Goal: Transaction & Acquisition: Purchase product/service

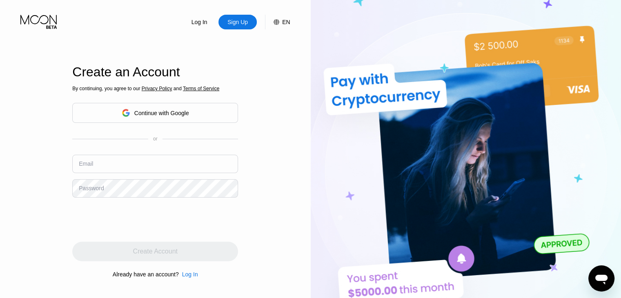
click at [204, 112] on div "Continue with Google" at bounding box center [155, 113] width 166 height 20
click at [168, 167] on input "text" at bounding box center [155, 164] width 166 height 18
click at [170, 168] on input "text" at bounding box center [155, 164] width 166 height 18
type input "noorsone@gmail.com"
click at [192, 276] on div "Log In" at bounding box center [190, 274] width 16 height 7
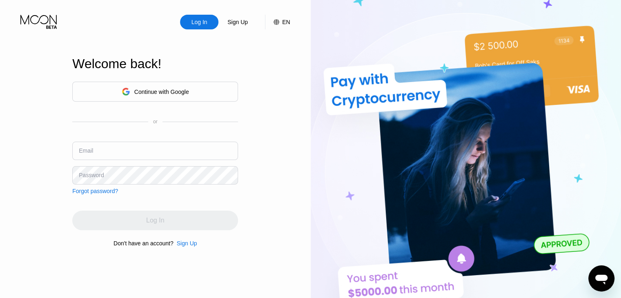
click at [163, 145] on input "text" at bounding box center [155, 151] width 166 height 18
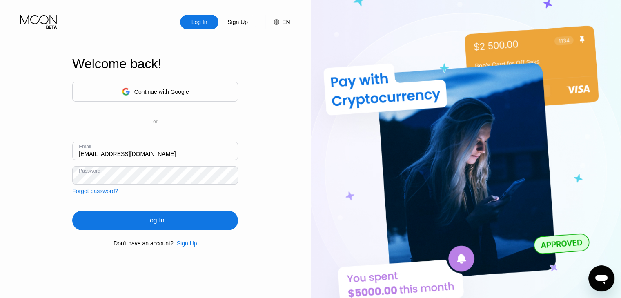
click at [156, 224] on div "Log In" at bounding box center [155, 220] width 18 height 8
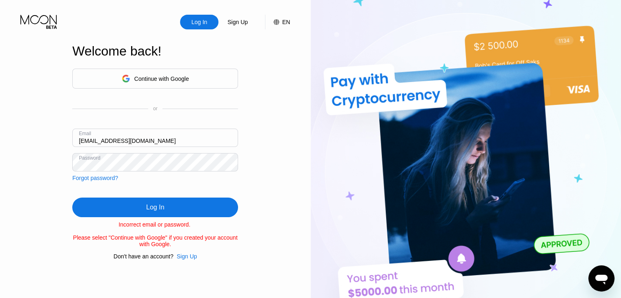
click at [103, 138] on input "noorsone@gmail.com" at bounding box center [155, 138] width 166 height 18
type input "[EMAIL_ADDRESS][DOMAIN_NAME]"
click at [149, 194] on div "Continue with Google or Email noorsone68@gmail.com Password Forgot password? Lo…" at bounding box center [155, 164] width 166 height 191
click at [147, 200] on div "Log In" at bounding box center [155, 207] width 166 height 20
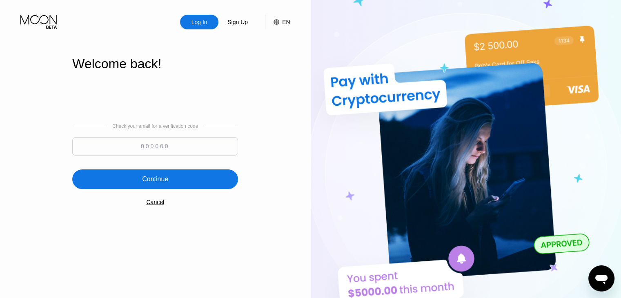
click at [207, 145] on input at bounding box center [155, 146] width 166 height 18
type input "451229"
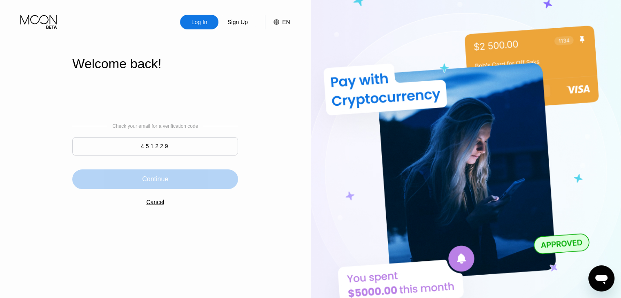
click at [172, 177] on div "Continue" at bounding box center [155, 179] width 166 height 20
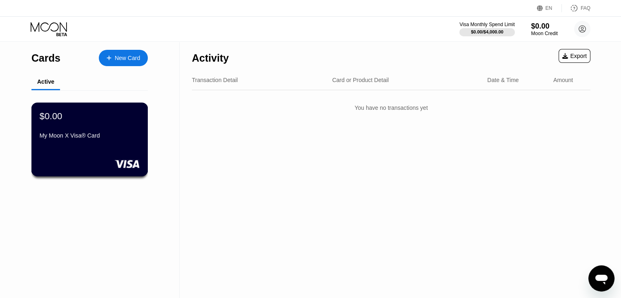
click at [85, 142] on div "My Moon X Visa® Card" at bounding box center [90, 137] width 100 height 10
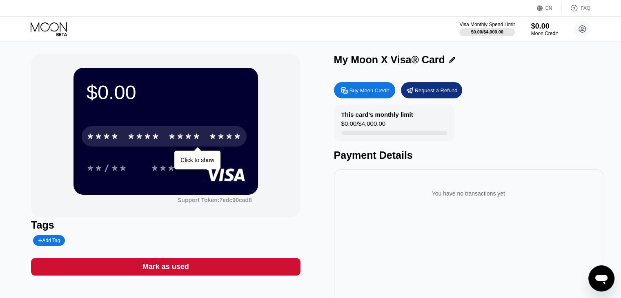
click at [203, 145] on div "* * * * * * * * * * * * ****" at bounding box center [164, 136] width 165 height 20
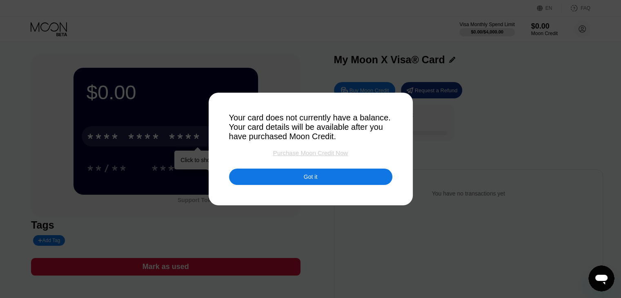
click at [302, 153] on div "Purchase Moon Credit Now" at bounding box center [310, 152] width 75 height 7
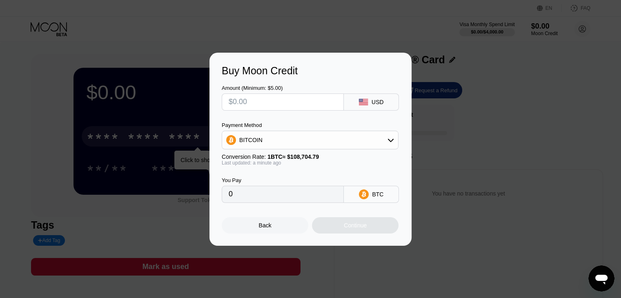
click at [320, 139] on div "BITCOIN" at bounding box center [310, 140] width 176 height 16
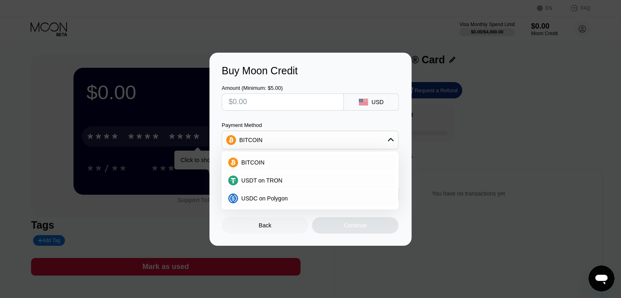
click at [320, 139] on div "BITCOIN" at bounding box center [310, 140] width 176 height 16
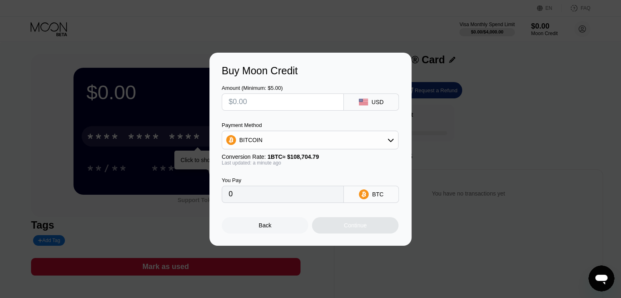
click at [300, 96] on input "text" at bounding box center [282, 102] width 108 height 16
drag, startPoint x: 235, startPoint y: 90, endPoint x: 251, endPoint y: 90, distance: 16.3
click at [251, 90] on div "Amount (Minimum: $5.00)" at bounding box center [283, 88] width 122 height 6
click at [259, 99] on input "text" at bounding box center [282, 102] width 108 height 16
type input "$1"
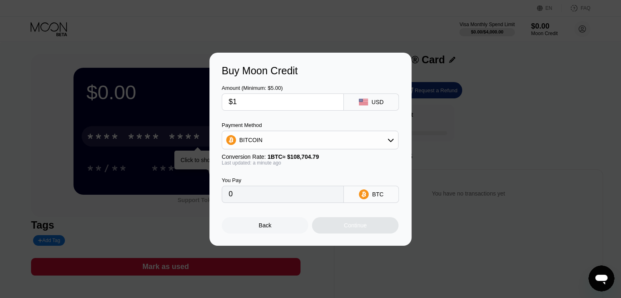
type input "0.00000920"
type input "$10"
type input "0.00009200"
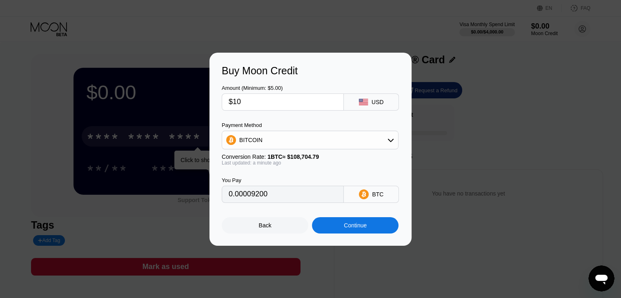
type input "$10"
click at [307, 138] on div "BITCOIN" at bounding box center [310, 140] width 176 height 16
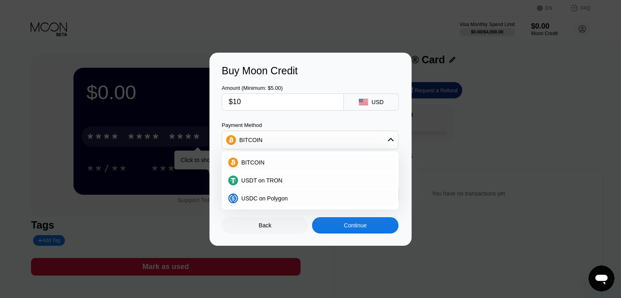
click at [403, 138] on div "Buy Moon Credit Amount (Minimum: $5.00) $10 USD Payment Method BITCOIN BITCOIN …" at bounding box center [310, 149] width 202 height 193
click at [275, 216] on div "Back Continue" at bounding box center [310, 218] width 177 height 31
click at [347, 138] on div "BITCOIN" at bounding box center [310, 140] width 176 height 16
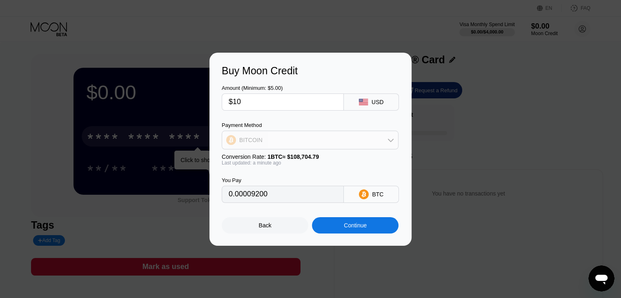
click at [315, 139] on div "BITCOIN" at bounding box center [310, 140] width 176 height 16
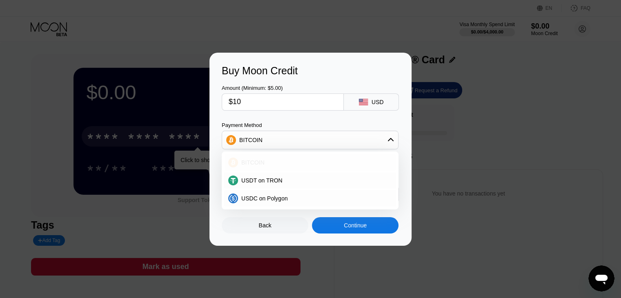
click at [304, 167] on div "BITCOIN" at bounding box center [310, 162] width 172 height 16
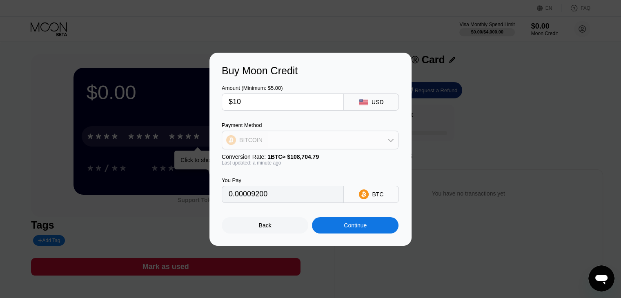
click at [320, 146] on div "BITCOIN" at bounding box center [310, 140] width 176 height 16
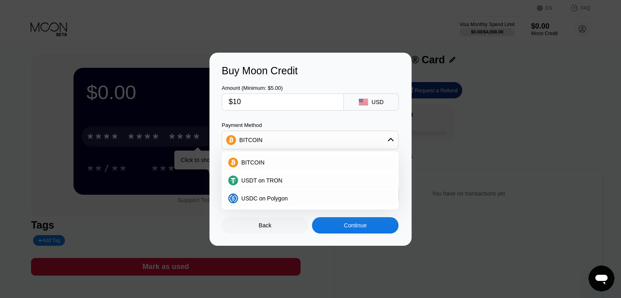
click at [331, 118] on div "Amount (Minimum: $5.00) $10 USD Payment Method BITCOIN BITCOIN USDT on TRON USD…" at bounding box center [310, 140] width 177 height 126
click at [325, 124] on div "Payment Method" at bounding box center [310, 125] width 177 height 6
click at [388, 142] on icon at bounding box center [390, 140] width 7 height 7
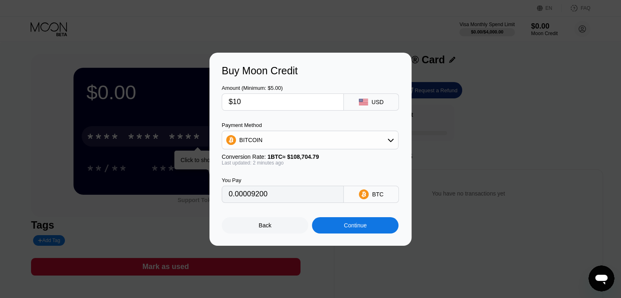
click at [302, 197] on input "0.00009200" at bounding box center [282, 194] width 108 height 16
drag, startPoint x: 297, startPoint y: 199, endPoint x: 221, endPoint y: 193, distance: 76.5
click at [220, 193] on div "Buy Moon Credit Amount (Minimum: $5.00) $10 USD Payment Method BITCOIN Conversi…" at bounding box center [310, 149] width 202 height 193
click at [315, 171] on div "You Pay 0.00009200 BTC" at bounding box center [310, 184] width 177 height 37
click at [370, 138] on div "BITCOIN" at bounding box center [310, 140] width 176 height 16
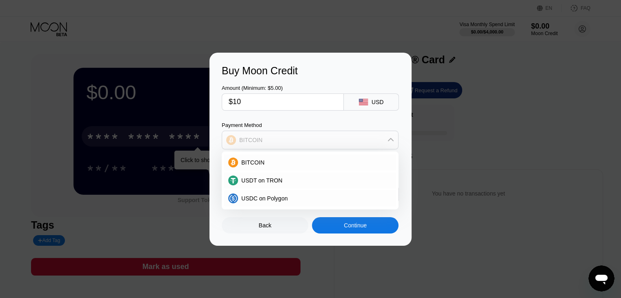
click at [370, 140] on div "BITCOIN" at bounding box center [310, 140] width 176 height 16
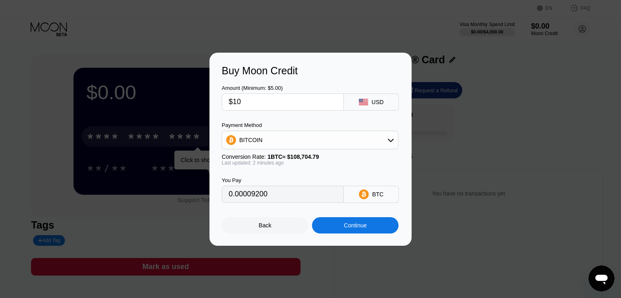
click at [309, 144] on div "BITCOIN" at bounding box center [310, 140] width 176 height 16
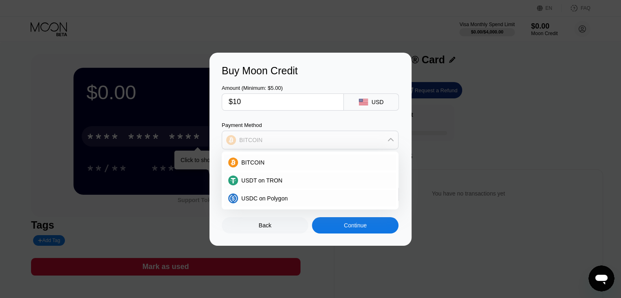
click at [309, 144] on div "BITCOIN" at bounding box center [310, 140] width 176 height 16
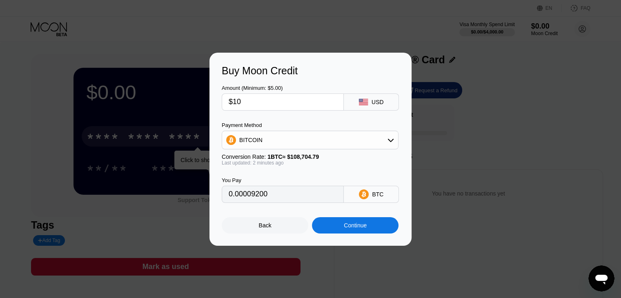
click at [271, 104] on input "$10" at bounding box center [282, 102] width 108 height 16
drag, startPoint x: 271, startPoint y: 104, endPoint x: 226, endPoint y: 104, distance: 44.9
click at [226, 104] on div "$10" at bounding box center [283, 101] width 122 height 17
click at [253, 102] on input "$10" at bounding box center [282, 102] width 108 height 16
drag, startPoint x: 253, startPoint y: 102, endPoint x: 227, endPoint y: 102, distance: 26.1
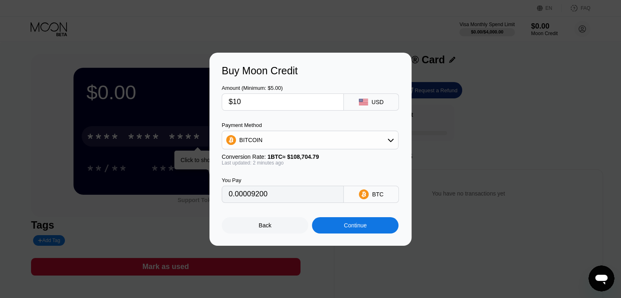
click at [227, 102] on div "$10" at bounding box center [283, 101] width 122 height 17
click at [256, 103] on input "$10" at bounding box center [282, 102] width 108 height 16
click at [263, 228] on div "Back" at bounding box center [265, 225] width 13 height 7
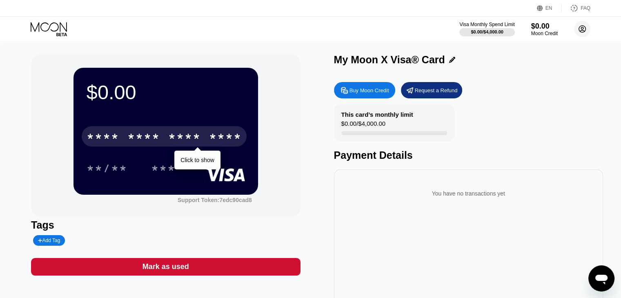
click at [580, 29] on circle at bounding box center [582, 29] width 16 height 16
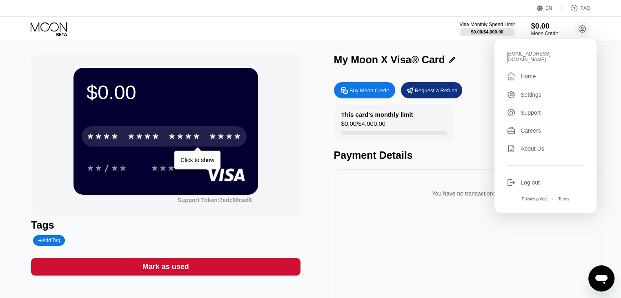
click at [540, 178] on div "Log out" at bounding box center [545, 182] width 78 height 9
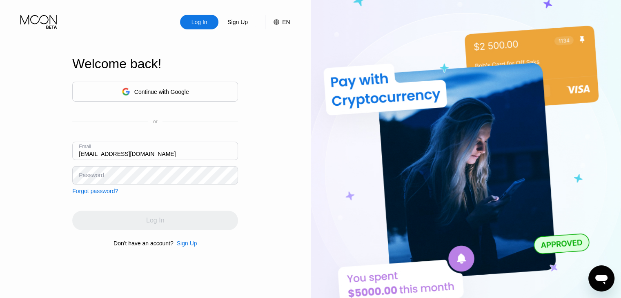
type input "[EMAIL_ADDRESS][DOMAIN_NAME]"
click at [151, 158] on input "[EMAIL_ADDRESS][DOMAIN_NAME]" at bounding box center [155, 151] width 166 height 18
click at [165, 223] on div "Log In" at bounding box center [155, 221] width 166 height 20
click at [28, 177] on div "Log In Sign Up EN Language Select an item Save Welcome back! Continue with Goog…" at bounding box center [155, 164] width 311 height 328
click at [78, 152] on input "[EMAIL_ADDRESS][DOMAIN_NAME]" at bounding box center [155, 151] width 166 height 18
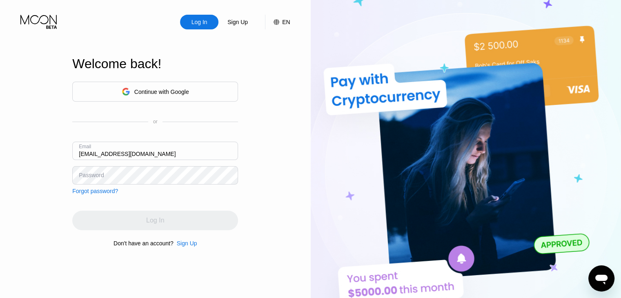
click at [79, 173] on div "Password" at bounding box center [91, 175] width 25 height 7
click at [87, 177] on div "Password" at bounding box center [91, 175] width 25 height 7
click at [94, 178] on div "Password" at bounding box center [91, 175] width 25 height 7
click at [77, 178] on div "Password" at bounding box center [155, 175] width 166 height 18
click at [120, 213] on div "Log In" at bounding box center [155, 221] width 166 height 20
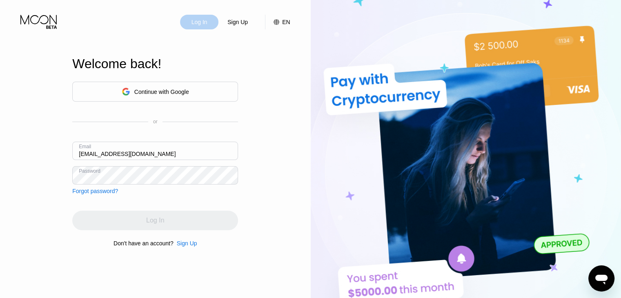
click at [196, 25] on div "Log In" at bounding box center [200, 22] width 18 height 8
click at [199, 31] on div "Welcome back! Continue with Google or Email noorsone68@gmail.com Password Forgo…" at bounding box center [155, 152] width 166 height 328
click at [204, 23] on div "Log In" at bounding box center [200, 22] width 18 height 8
type input "[EMAIL_ADDRESS][DOMAIN_NAME]"
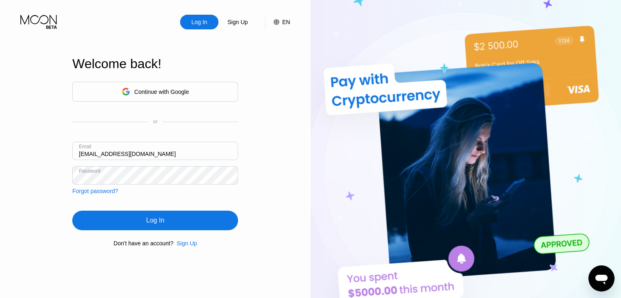
click at [181, 230] on div "Log In" at bounding box center [155, 221] width 166 height 20
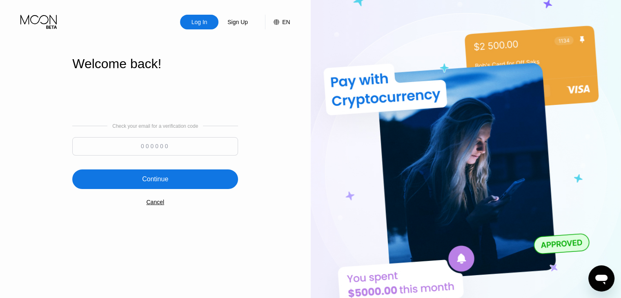
click at [184, 144] on input at bounding box center [155, 146] width 166 height 18
type input "508052"
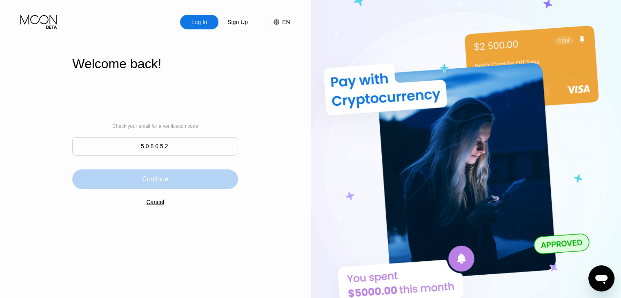
click at [157, 175] on div "Continue" at bounding box center [155, 179] width 26 height 8
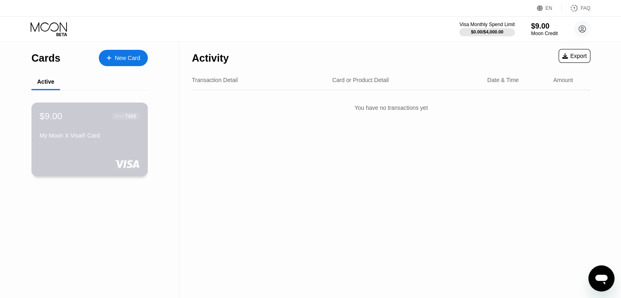
click at [134, 145] on div "$9.00 ● ● ● ● 7489 My Moon X Visa® Card" at bounding box center [89, 139] width 117 height 74
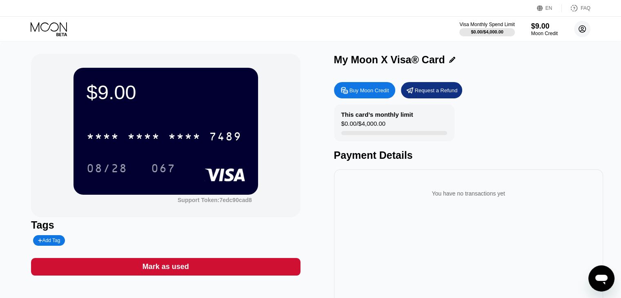
click at [583, 25] on circle at bounding box center [582, 29] width 16 height 16
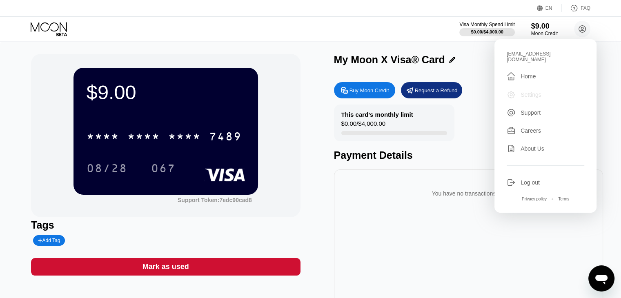
click at [524, 91] on div "Settings" at bounding box center [530, 94] width 21 height 7
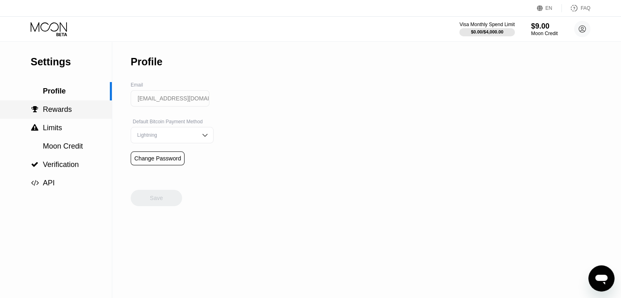
click at [69, 108] on span "Rewards" at bounding box center [57, 109] width 29 height 8
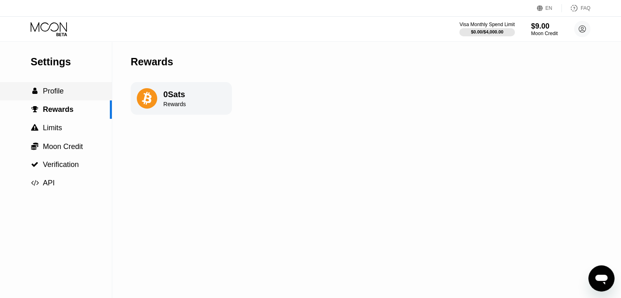
click at [72, 89] on div " Profile" at bounding box center [56, 91] width 112 height 9
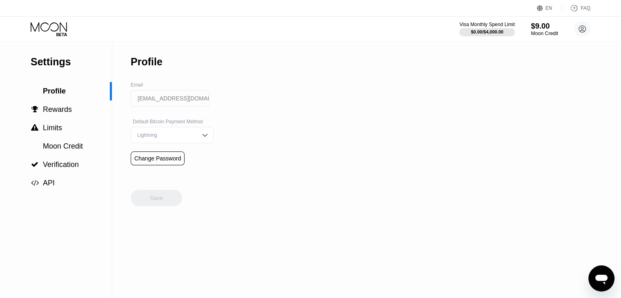
click at [532, 27] on div "$9.00" at bounding box center [543, 26] width 27 height 9
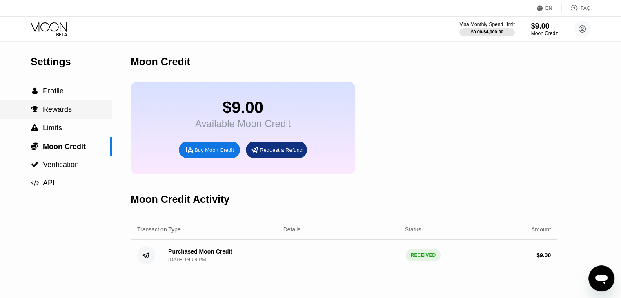
click at [49, 103] on div " Rewards" at bounding box center [56, 109] width 112 height 18
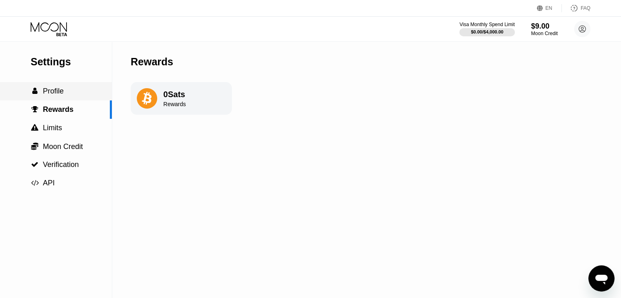
click at [50, 95] on span "Profile" at bounding box center [53, 91] width 21 height 8
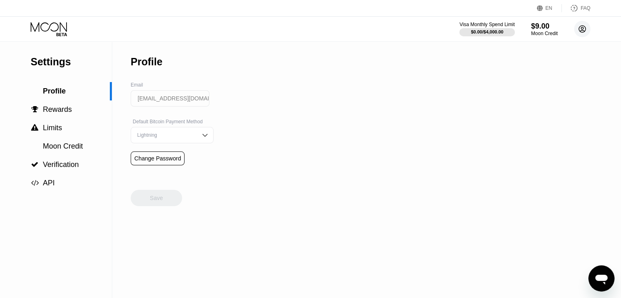
click at [588, 25] on circle at bounding box center [582, 29] width 16 height 16
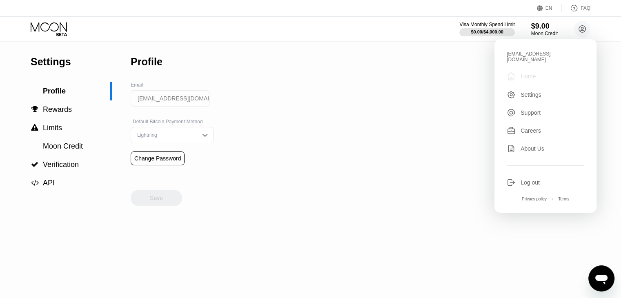
click at [539, 71] on div " Home" at bounding box center [545, 76] width 78 height 10
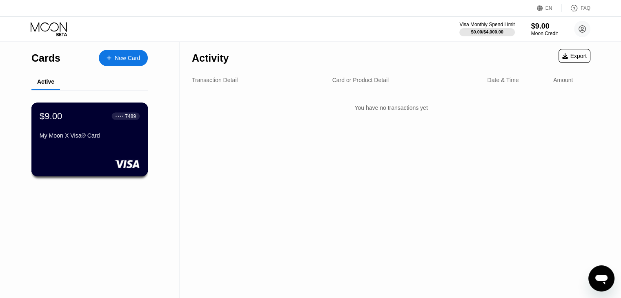
click at [117, 125] on div "$9.00 ● ● ● ● 7489 My Moon X Visa® Card" at bounding box center [90, 126] width 100 height 31
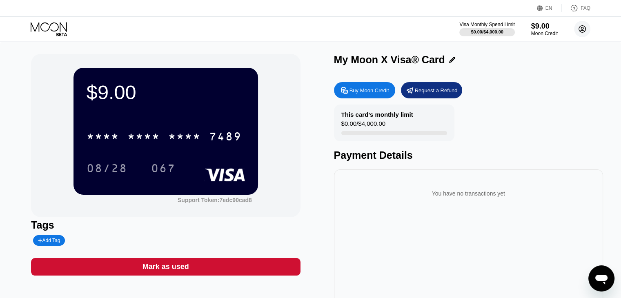
click at [581, 25] on circle at bounding box center [582, 29] width 16 height 16
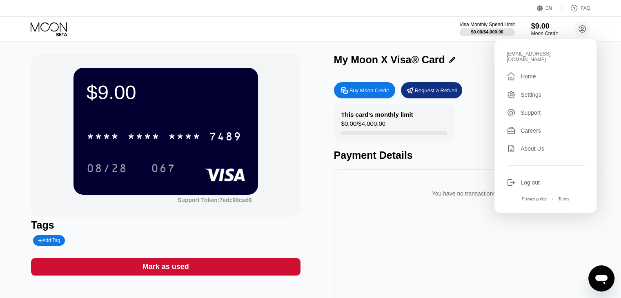
click at [405, 202] on div "You have no transactions yet" at bounding box center [468, 193] width 256 height 23
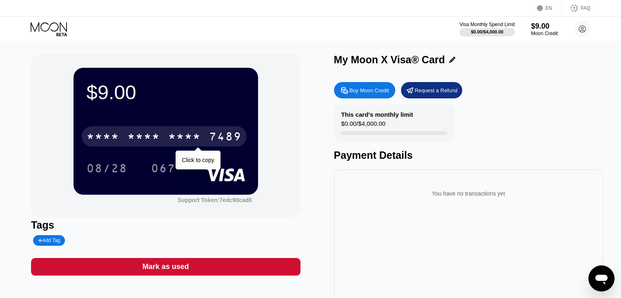
click at [168, 146] on div "* * * * * * * * * * * * 7489" at bounding box center [164, 136] width 165 height 20
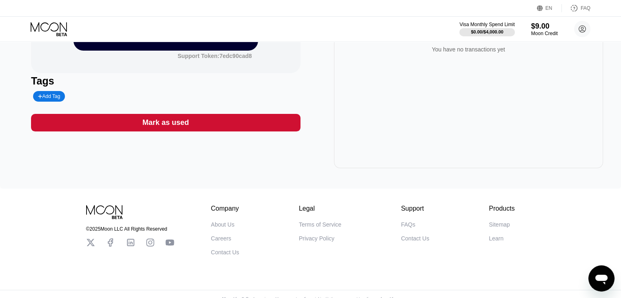
scroll to position [163, 0]
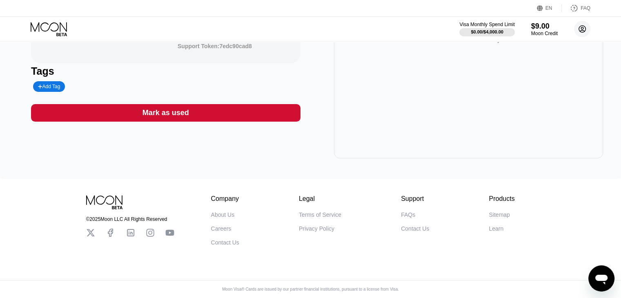
click at [589, 25] on circle at bounding box center [582, 29] width 16 height 16
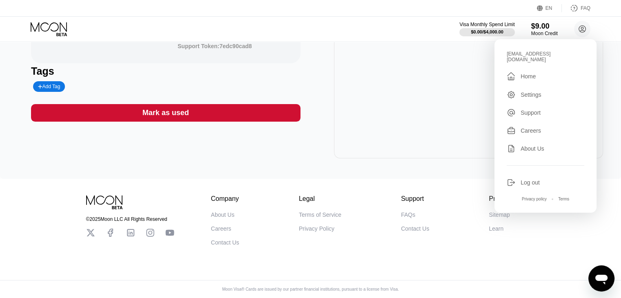
click at [388, 269] on div "© 2025 Moon LLC All Rights Reserved Company About Us Careers Contact Us Legal T…" at bounding box center [310, 238] width 621 height 119
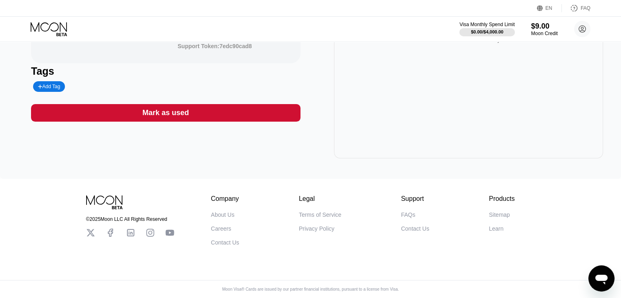
scroll to position [0, 0]
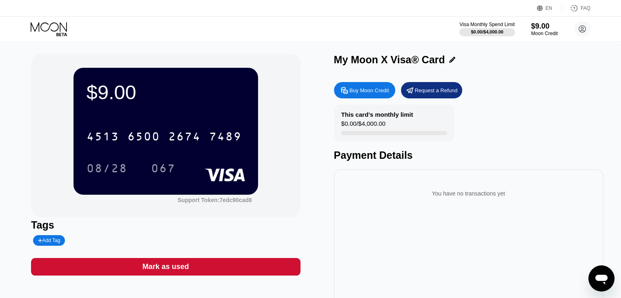
drag, startPoint x: 157, startPoint y: 106, endPoint x: 295, endPoint y: 76, distance: 141.2
click at [295, 76] on div "$9.00 4513 6500 2674 7489 08/28 067 Support Token: 7edc90cad8" at bounding box center [165, 135] width 269 height 163
click at [449, 62] on icon at bounding box center [452, 60] width 6 height 6
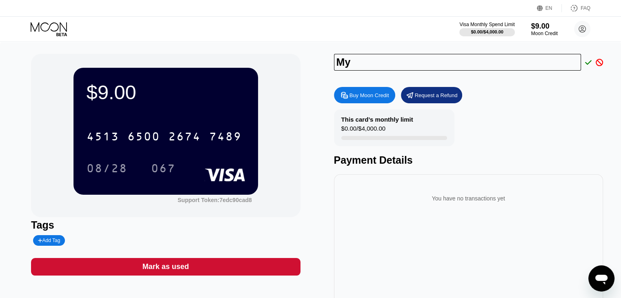
type input "M"
type input "Pyae Sone Win"
click at [587, 64] on div "Pyae Sone Win" at bounding box center [468, 62] width 269 height 17
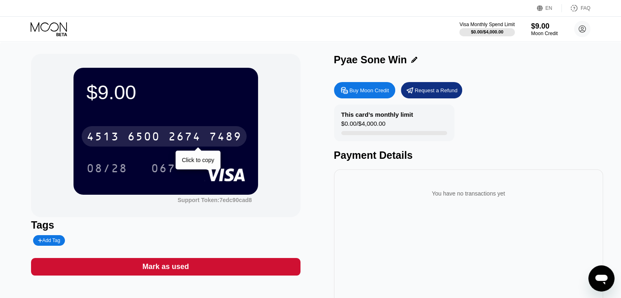
click at [125, 133] on div "[CREDIT_CARD_NUMBER]" at bounding box center [164, 136] width 165 height 20
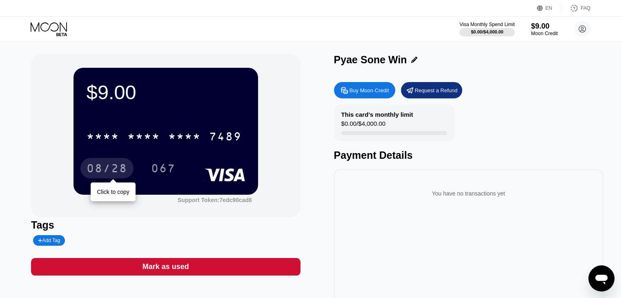
click at [113, 171] on div "08/28" at bounding box center [107, 169] width 41 height 13
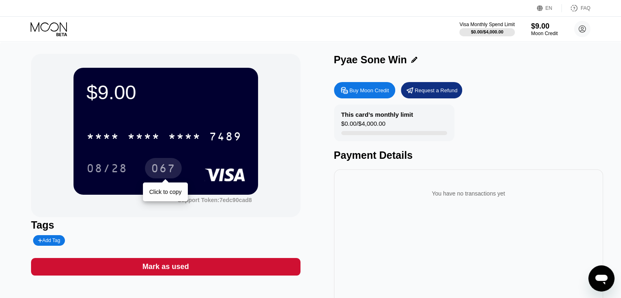
click at [171, 169] on div "067" at bounding box center [163, 169] width 24 height 13
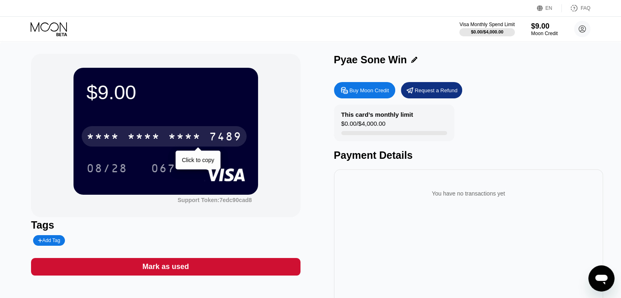
click at [152, 133] on div "* * * *" at bounding box center [143, 137] width 33 height 13
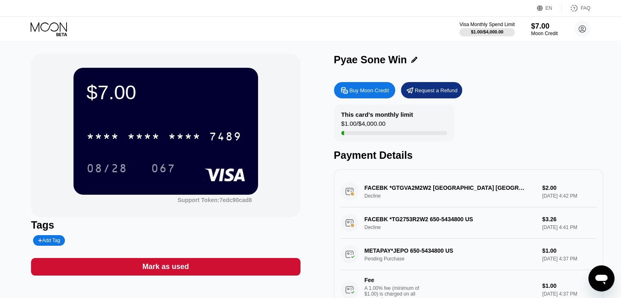
click at [459, 195] on div "FACEBK *GTGVA2M2W2 [GEOGRAPHIC_DATA] [GEOGRAPHIC_DATA] Decline $2.00 [DATE] 4:4…" at bounding box center [468, 191] width 256 height 31
click at [568, 214] on div "FACEBK *TG2753R2W2 650-5434800 US Decline $3.26 [DATE] 4:41 PM" at bounding box center [468, 222] width 256 height 31
click at [553, 189] on div "FACEBK *GTGVA2M2W2 [GEOGRAPHIC_DATA] [GEOGRAPHIC_DATA] Decline $2.00 [DATE] 4:4…" at bounding box center [468, 191] width 256 height 31
click at [554, 189] on div "FACEBK *GTGVA2M2W2 [GEOGRAPHIC_DATA] [GEOGRAPHIC_DATA] Decline $2.00 [DATE] 4:4…" at bounding box center [468, 191] width 256 height 31
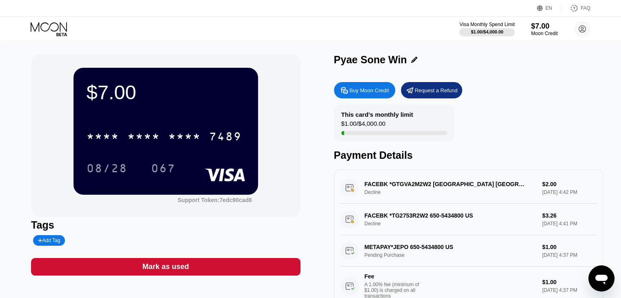
scroll to position [13, 0]
click at [506, 246] on div "METAPAY*JEPO 650-5434800 US Pending Purchase $1.00 [DATE] 4:37 PM Fee A 1.00% f…" at bounding box center [468, 270] width 256 height 71
click at [541, 243] on div "METAPAY*JEPO 650-5434800 US Pending Purchase $1.00 [DATE] 4:37 PM Fee A 1.00% f…" at bounding box center [468, 270] width 256 height 71
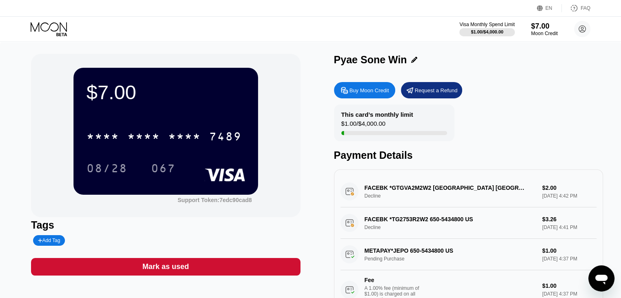
click at [396, 126] on div "This card’s monthly limit $1.00 / $4,000.00" at bounding box center [394, 122] width 120 height 37
click at [442, 93] on div "Request a Refund" at bounding box center [436, 90] width 43 height 7
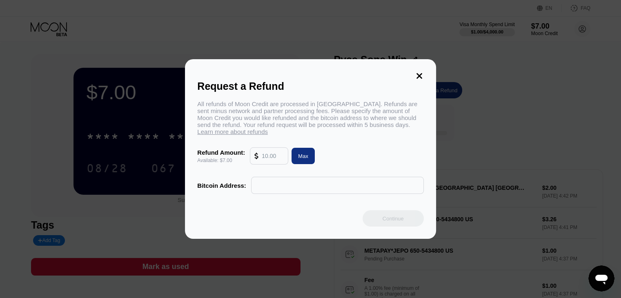
click at [267, 154] on input "text" at bounding box center [273, 156] width 22 height 16
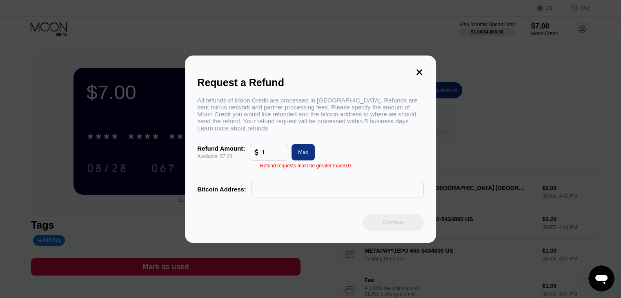
type input "1"
click at [420, 68] on icon at bounding box center [419, 72] width 9 height 9
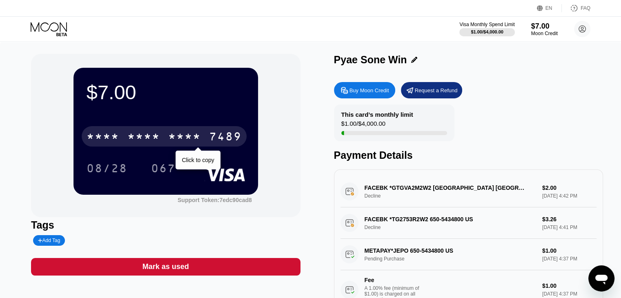
click at [175, 130] on div "* * * * * * * * * * * * 7489" at bounding box center [164, 136] width 165 height 20
click at [176, 135] on div "2674" at bounding box center [184, 137] width 33 height 13
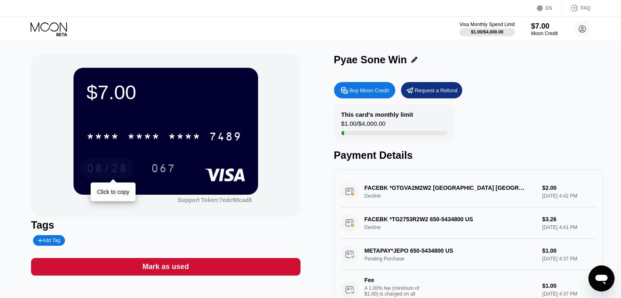
click at [118, 171] on div "08/28" at bounding box center [107, 169] width 41 height 13
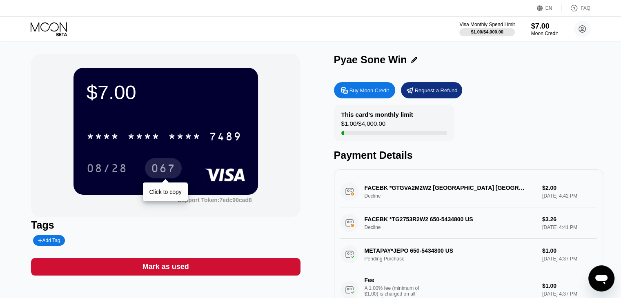
click at [160, 167] on div "067" at bounding box center [163, 169] width 24 height 13
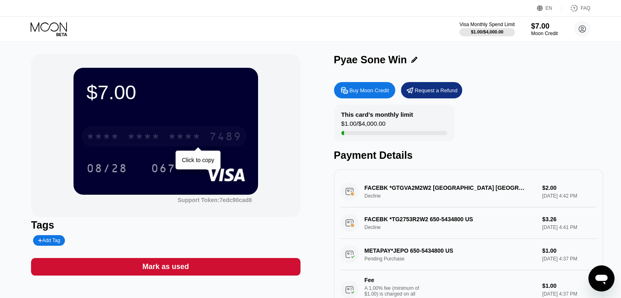
click at [157, 133] on div "* * * *" at bounding box center [143, 137] width 33 height 13
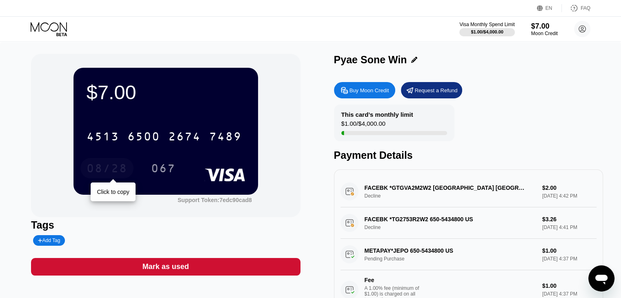
click at [105, 171] on div "08/28" at bounding box center [107, 169] width 41 height 13
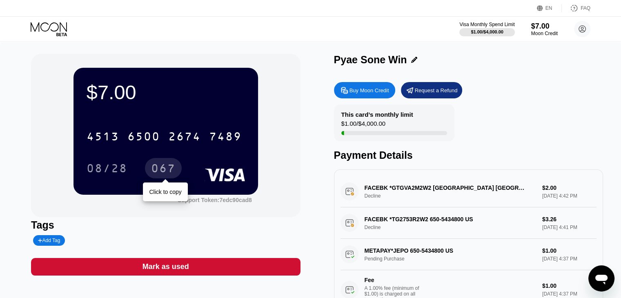
click at [175, 165] on div "067" at bounding box center [163, 168] width 37 height 20
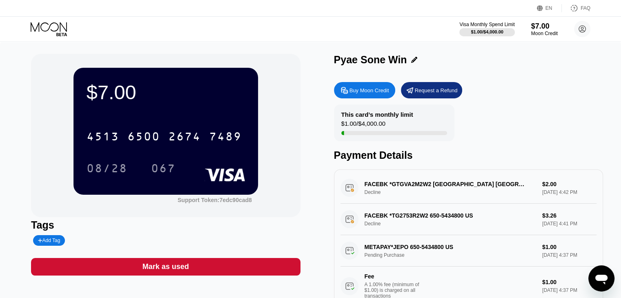
scroll to position [13, 0]
click at [512, 204] on div "FACEBK *TG2753R2W2 650-5434800 US Decline $3.26 [DATE] 4:41 PM" at bounding box center [468, 219] width 256 height 31
click at [523, 238] on div "METAPAY*JEPO 650-5434800 US Pending Purchase $1.00 [DATE] 4:37 PM Fee A 1.00% f…" at bounding box center [468, 270] width 256 height 71
drag, startPoint x: 537, startPoint y: 247, endPoint x: 546, endPoint y: 244, distance: 9.4
click at [539, 247] on div "METAPAY*JEPO 650-5434800 US Pending Purchase $1.00 [DATE] 4:37 PM Fee A 1.00% f…" at bounding box center [468, 270] width 256 height 71
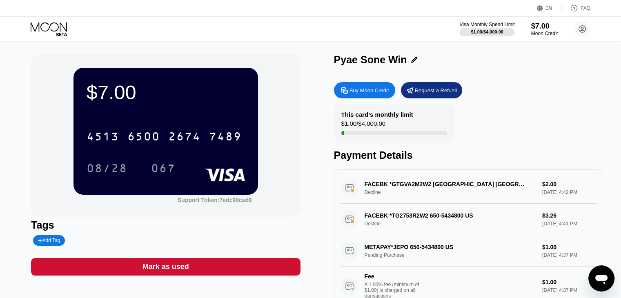
click at [547, 244] on div "METAPAY*JEPO 650-5434800 US Pending Purchase $1.00 [DATE] 4:37 PM Fee A 1.00% f…" at bounding box center [468, 270] width 256 height 71
click at [173, 172] on div "067" at bounding box center [163, 169] width 24 height 13
drag, startPoint x: 113, startPoint y: 105, endPoint x: 150, endPoint y: 98, distance: 36.9
click at [130, 102] on div "$7.00 4513 6500 2674 7489 08/28 067" at bounding box center [165, 131] width 184 height 126
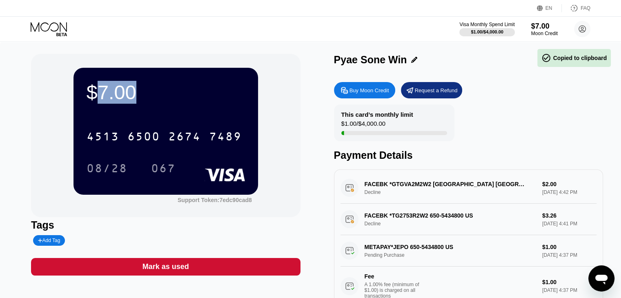
drag, startPoint x: 150, startPoint y: 98, endPoint x: 95, endPoint y: 92, distance: 54.7
click at [95, 92] on div "$7.00" at bounding box center [166, 92] width 158 height 23
click at [173, 100] on div "$7.00" at bounding box center [166, 92] width 158 height 23
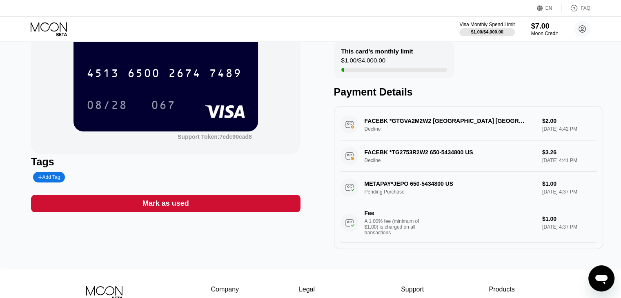
scroll to position [82, 0]
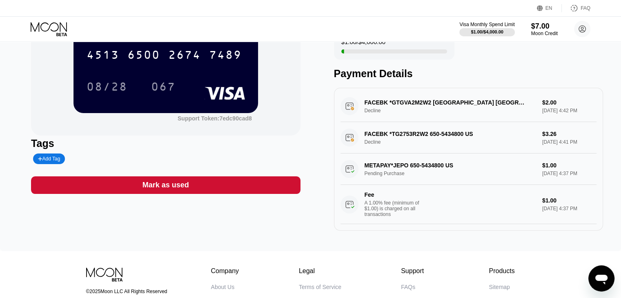
click at [482, 163] on div "METAPAY*JEPO 650-5434800 US Pending Purchase $1.00 [DATE] 4:37 PM Fee A 1.00% f…" at bounding box center [468, 188] width 256 height 71
click at [388, 169] on div "METAPAY*JEPO 650-5434800 US Pending Purchase $1.00 [DATE] 4:37 PM Fee A 1.00% f…" at bounding box center [468, 188] width 256 height 71
